Goal: Information Seeking & Learning: Learn about a topic

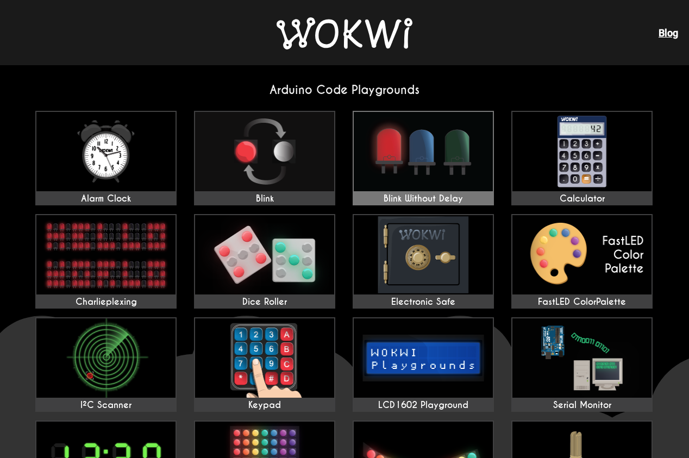
click at [385, 159] on img at bounding box center [423, 151] width 139 height 79
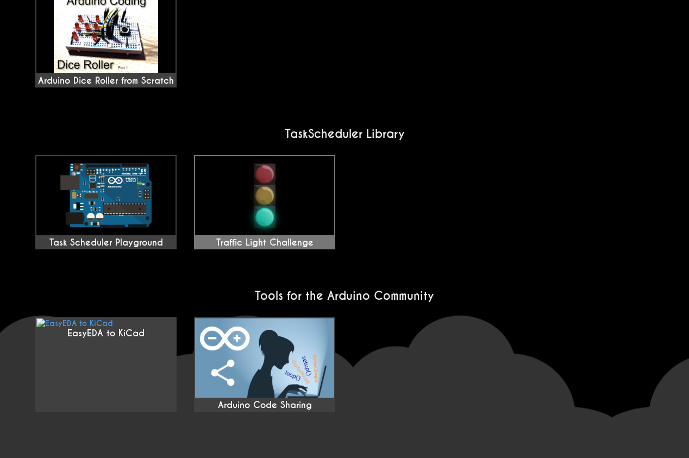
scroll to position [853, 0]
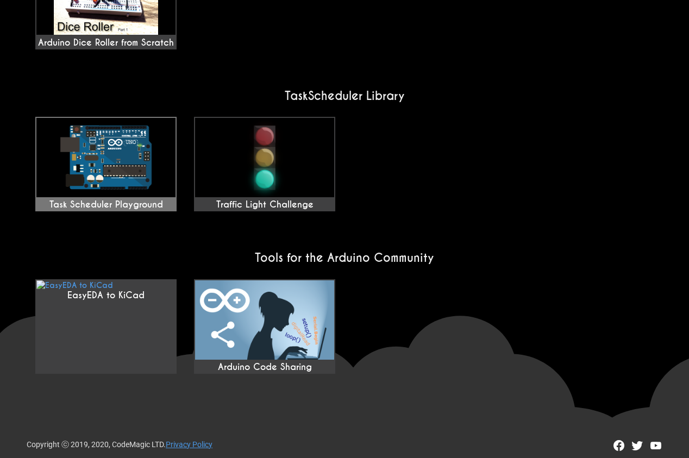
click at [139, 151] on img at bounding box center [105, 157] width 139 height 79
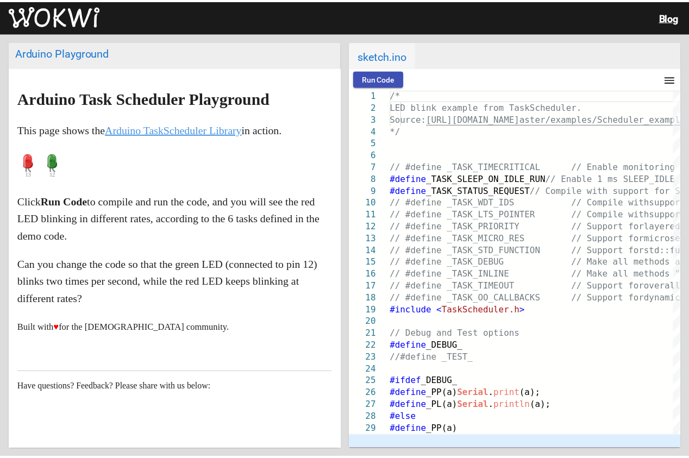
scroll to position [41, 0]
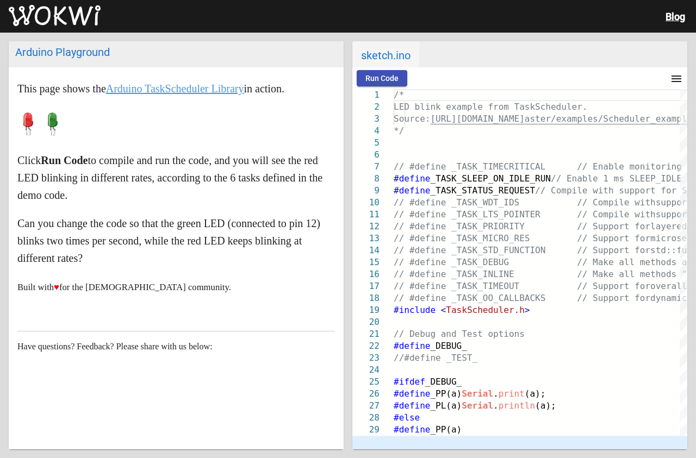
click at [63, 18] on img at bounding box center [55, 16] width 92 height 22
